Goal: Task Accomplishment & Management: Use online tool/utility

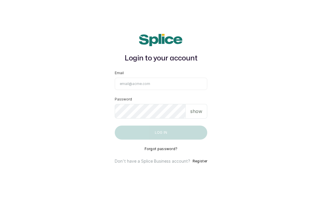
type input "[EMAIL_ADDRESS][DOMAIN_NAME]"
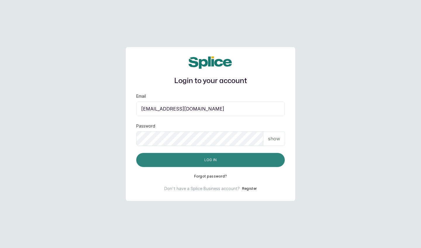
click at [198, 156] on button "Log in" at bounding box center [210, 160] width 148 height 14
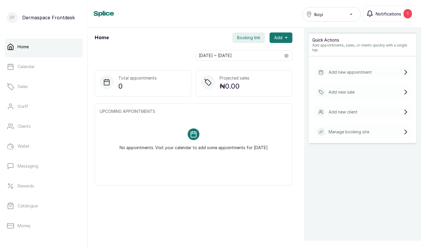
click at [375, 13] on button "Notifications 1" at bounding box center [389, 14] width 52 height 16
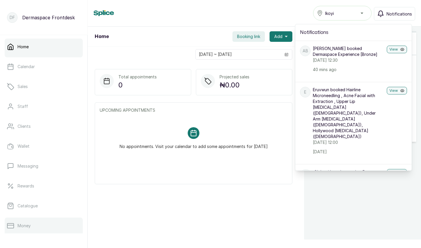
click at [20, 226] on p "Money" at bounding box center [24, 226] width 13 height 6
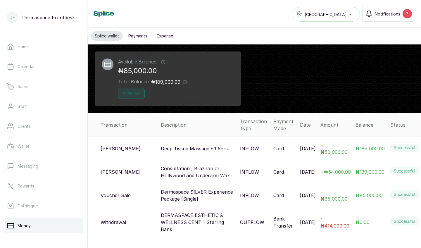
click at [128, 95] on button "Withdraw" at bounding box center [131, 93] width 27 height 11
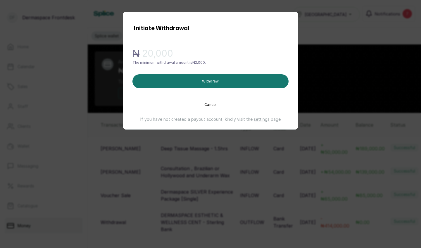
click at [160, 57] on input "text" at bounding box center [215, 53] width 146 height 13
type input "85,000"
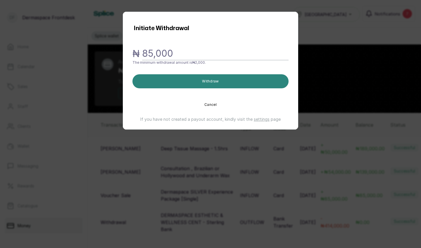
click at [197, 75] on button "Withdraw" at bounding box center [210, 81] width 156 height 14
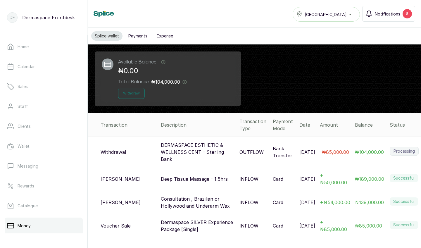
click at [382, 15] on span "Notifications" at bounding box center [387, 14] width 25 height 6
